Goal: Information Seeking & Learning: Learn about a topic

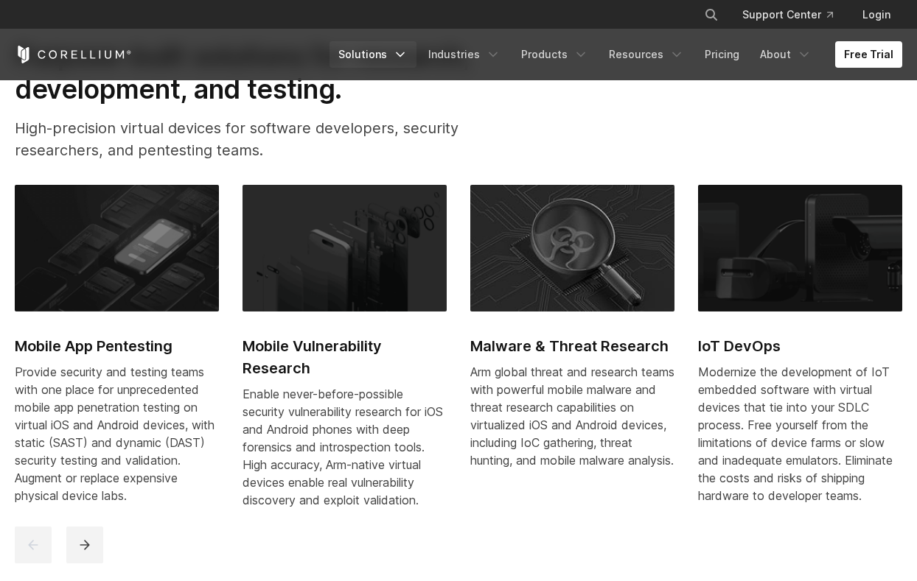
click at [406, 50] on icon "Navigation Menu" at bounding box center [400, 54] width 15 height 15
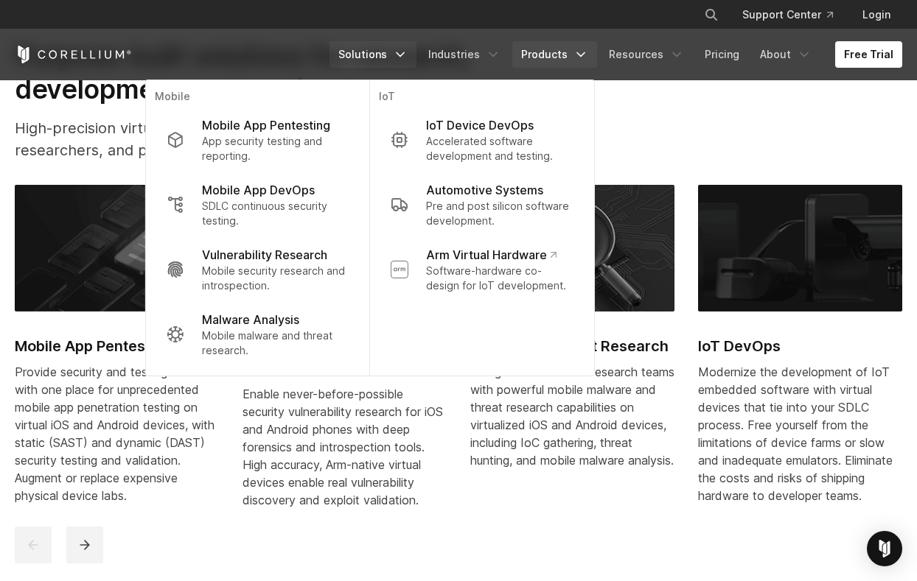
click at [585, 52] on icon "Navigation Menu" at bounding box center [580, 54] width 15 height 15
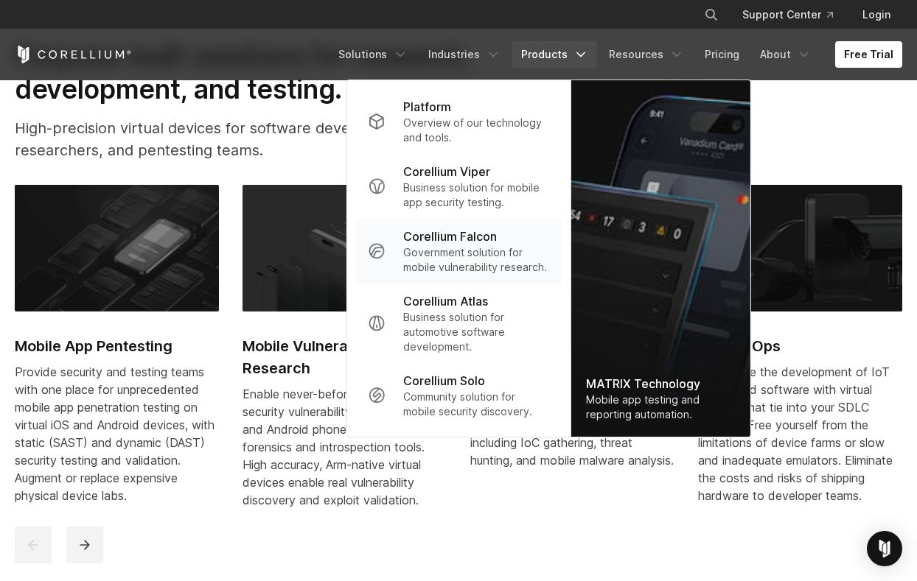
click at [484, 275] on p "Government solution for mobile vulnerability research." at bounding box center [476, 259] width 147 height 29
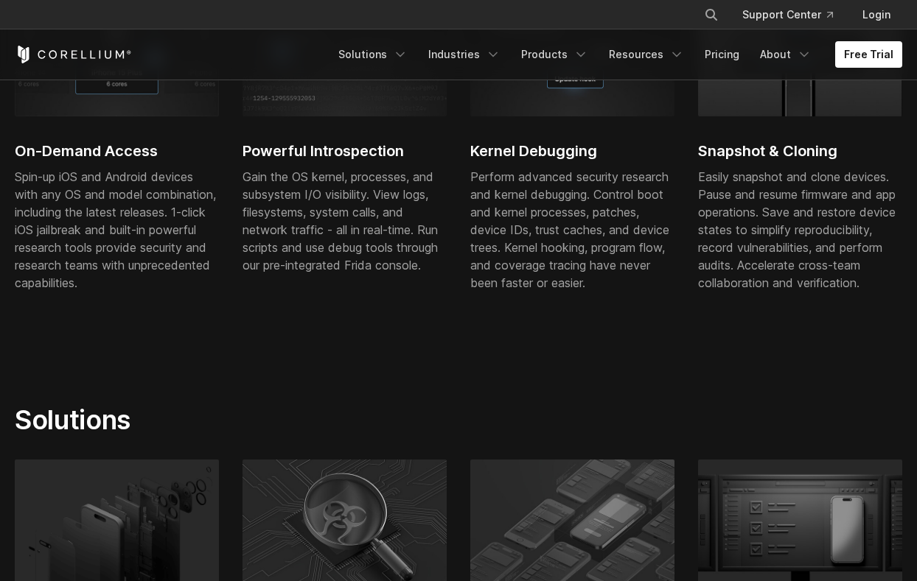
scroll to position [646, 0]
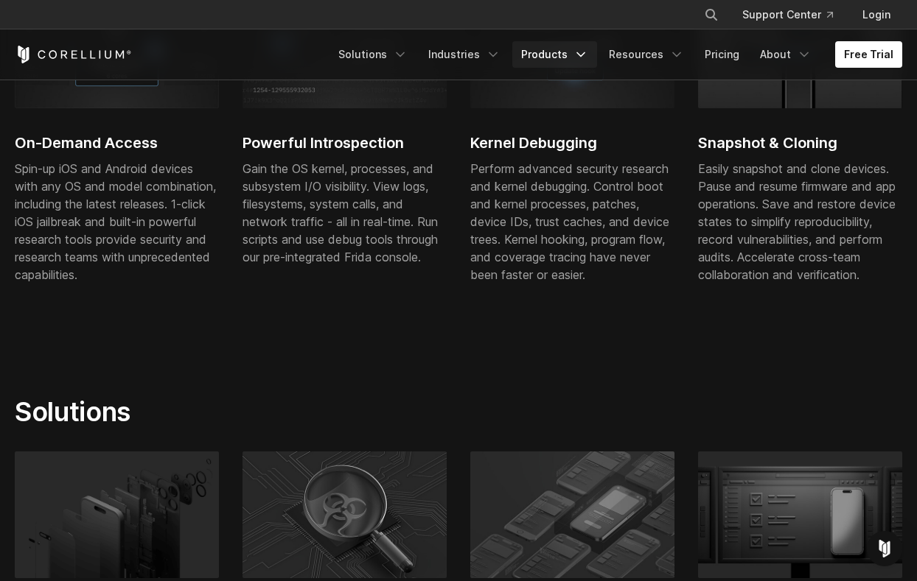
click at [562, 47] on link "Products" at bounding box center [554, 54] width 85 height 27
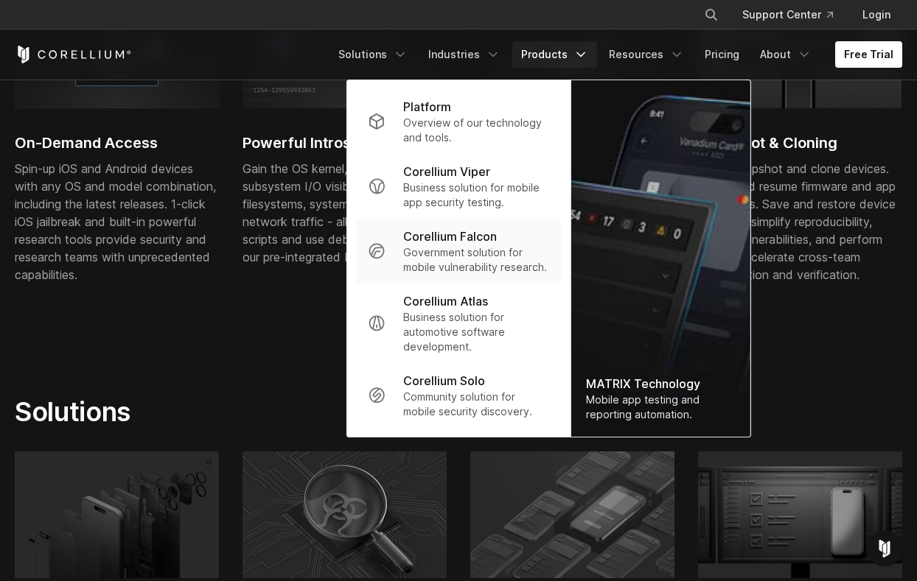
click at [467, 271] on p "Government solution for mobile vulnerability research." at bounding box center [476, 259] width 147 height 29
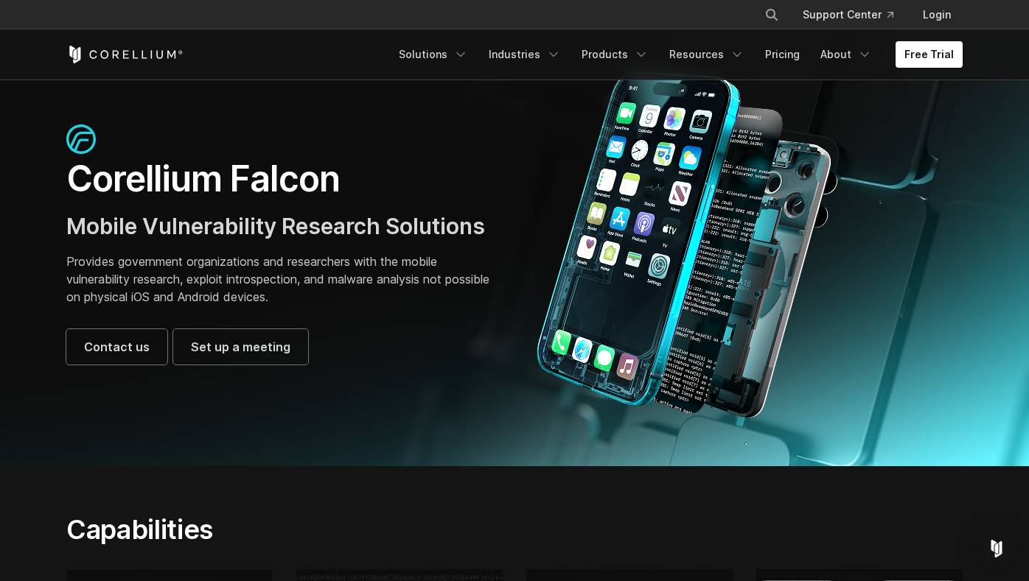
scroll to position [57, 0]
click at [630, 59] on link "Products" at bounding box center [615, 54] width 85 height 27
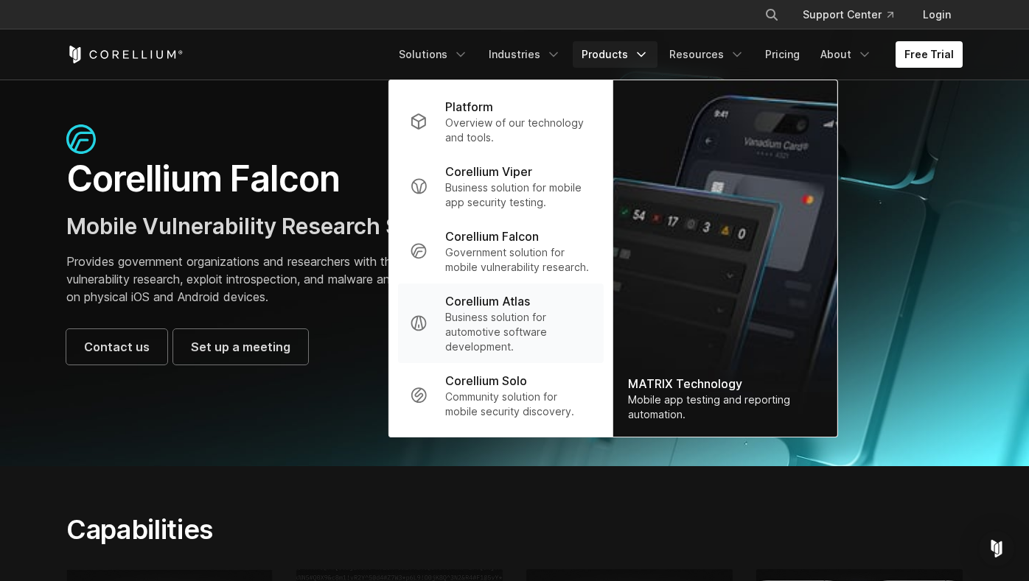
click at [507, 337] on p "Business solution for automotive software development." at bounding box center [518, 332] width 147 height 44
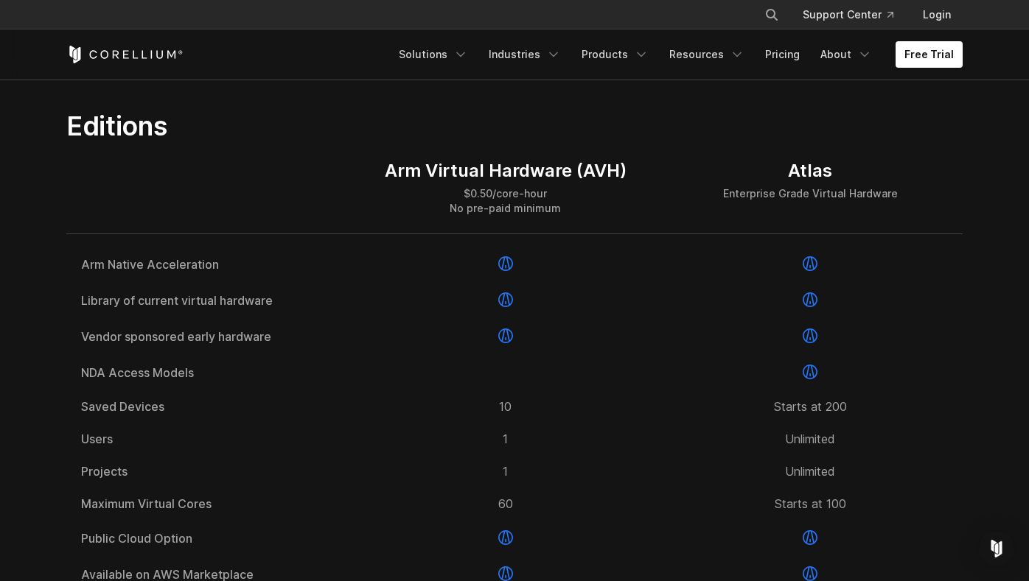
scroll to position [1790, 0]
click at [559, 181] on div "Arm Virtual Hardware (AVH)" at bounding box center [506, 169] width 242 height 22
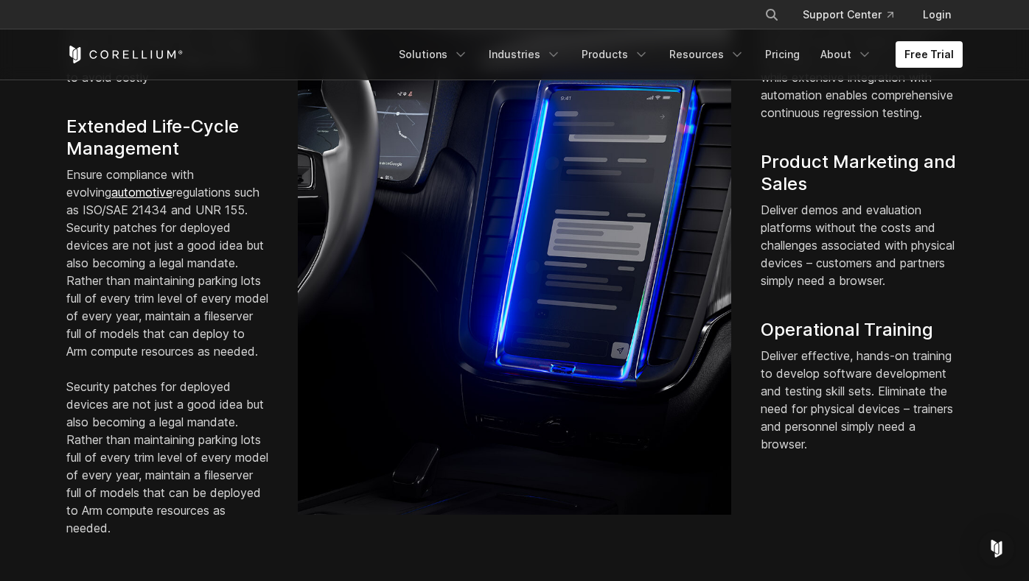
scroll to position [1268, 0]
click at [625, 49] on link "Products" at bounding box center [615, 54] width 85 height 27
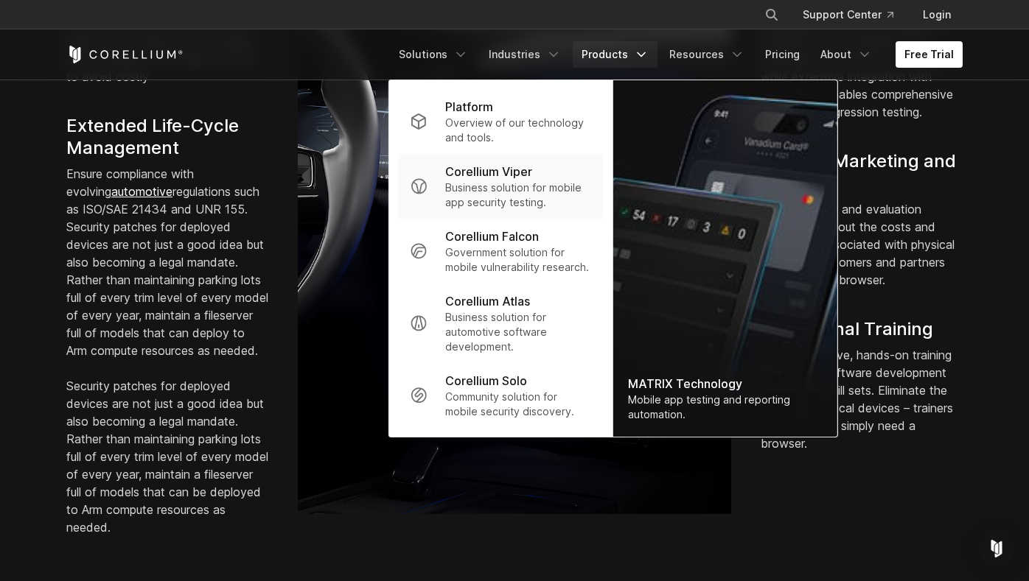
click at [570, 174] on div "Corellium Viper" at bounding box center [518, 172] width 147 height 18
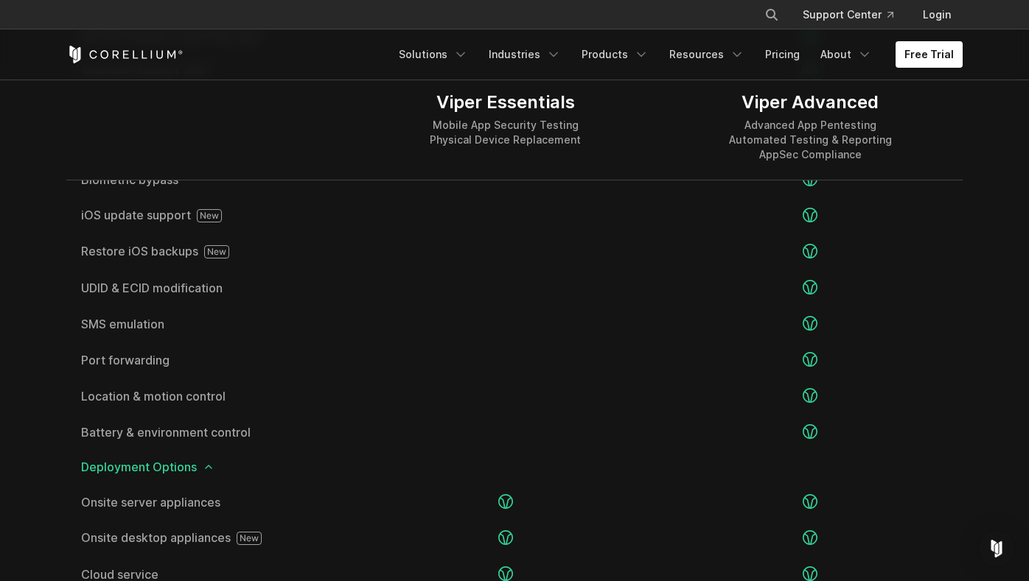
scroll to position [2816, 0]
